Goal: Task Accomplishment & Management: Manage account settings

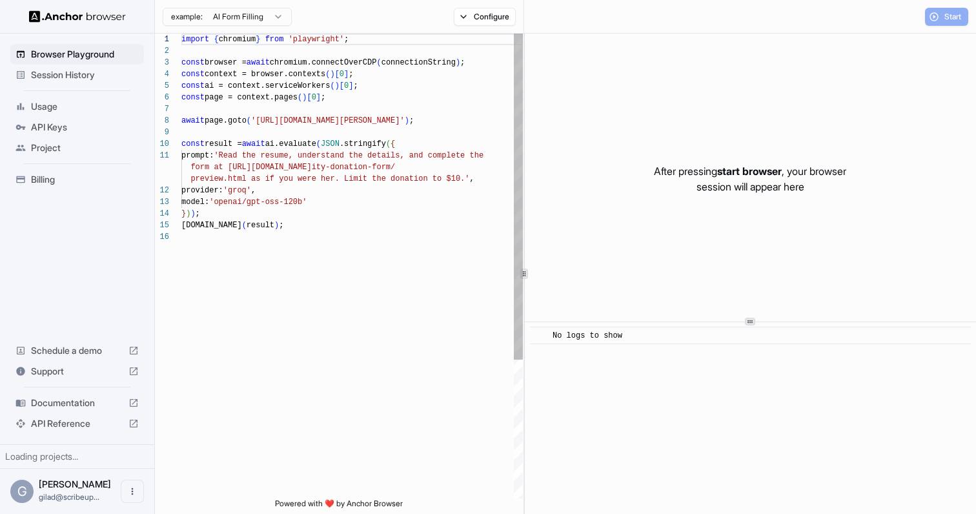
scroll to position [116, 0]
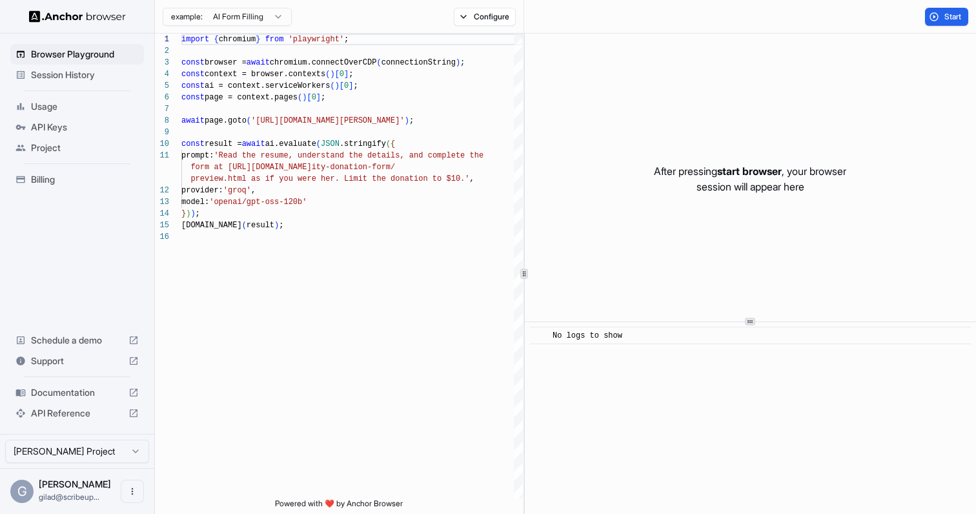
click at [72, 185] on span "Billing" at bounding box center [85, 179] width 108 height 13
